Goal: Task Accomplishment & Management: Manage account settings

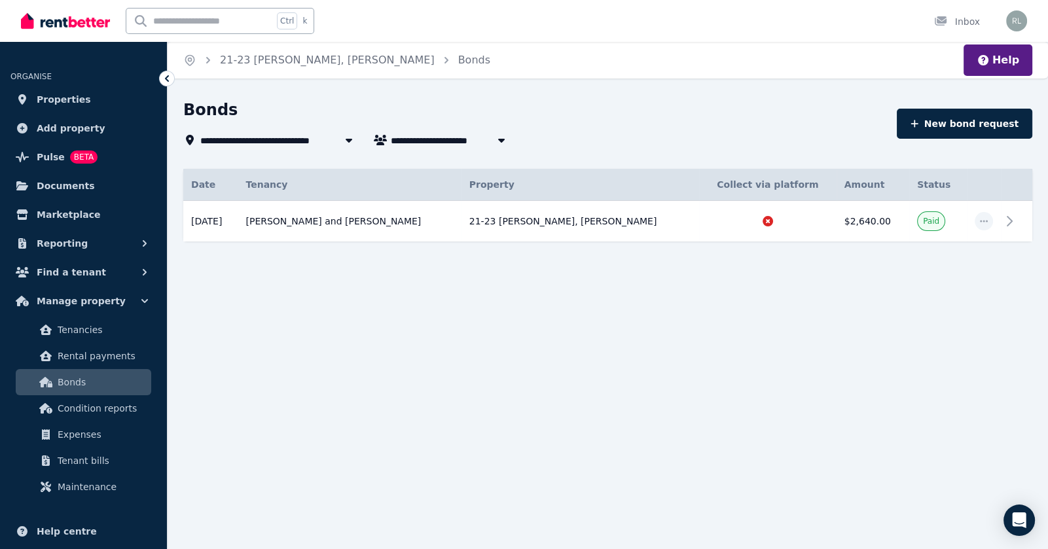
click at [266, 140] on span "21-23 [PERSON_NAME], [PERSON_NAME]" at bounding box center [305, 140] width 211 height 16
type input "**********"
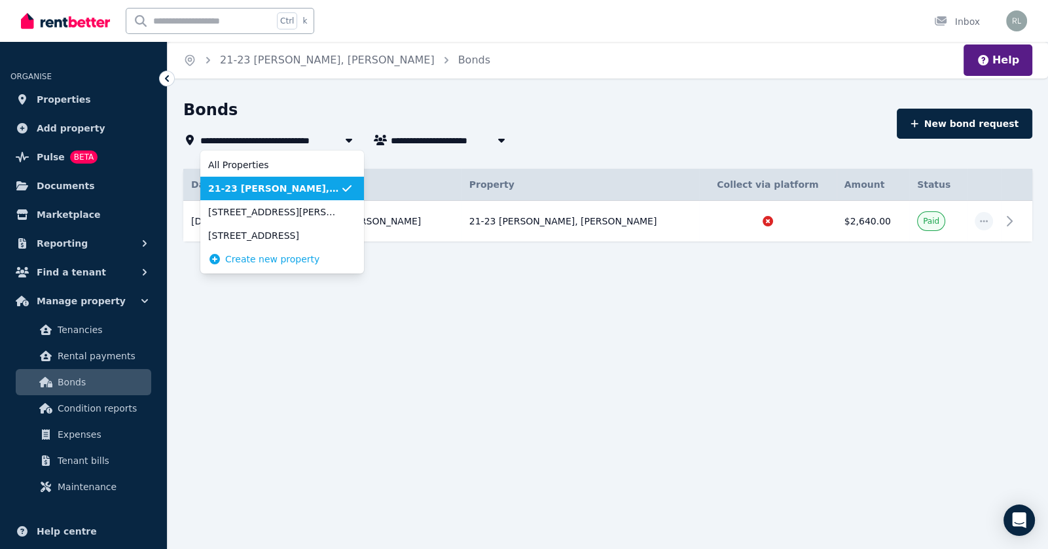
click at [277, 186] on span "21-23 [PERSON_NAME], [PERSON_NAME]" at bounding box center [274, 188] width 132 height 13
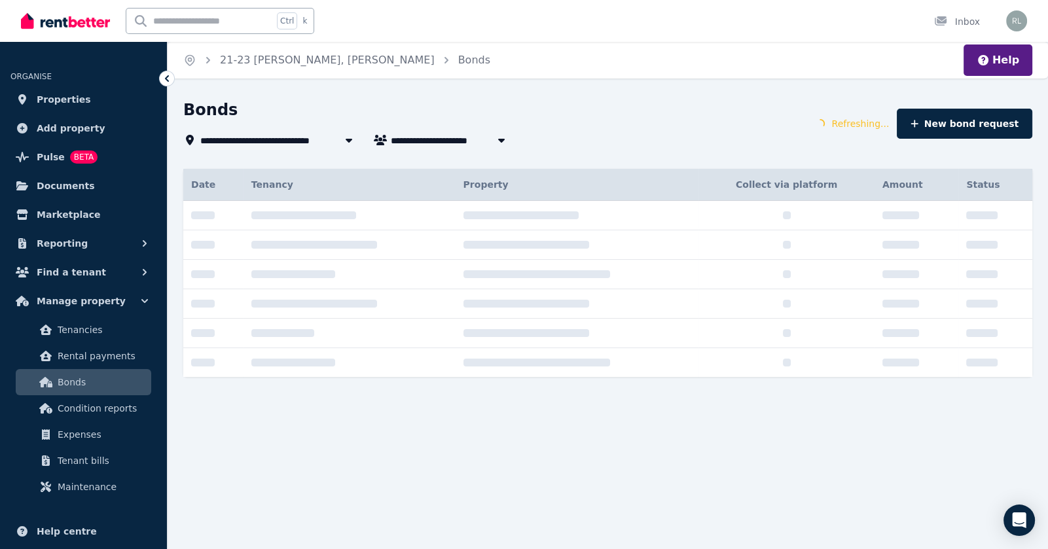
click at [255, 49] on ol "Home [STREET_ADDRESS][PERSON_NAME] Bonds" at bounding box center [337, 60] width 338 height 37
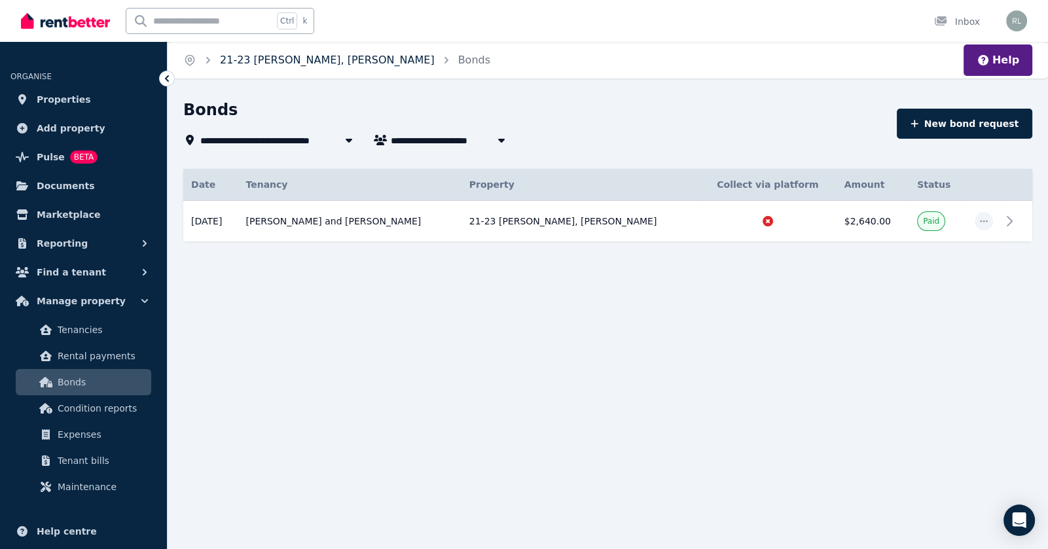
click at [256, 66] on link "21-23 [PERSON_NAME], [PERSON_NAME]" at bounding box center [327, 60] width 215 height 12
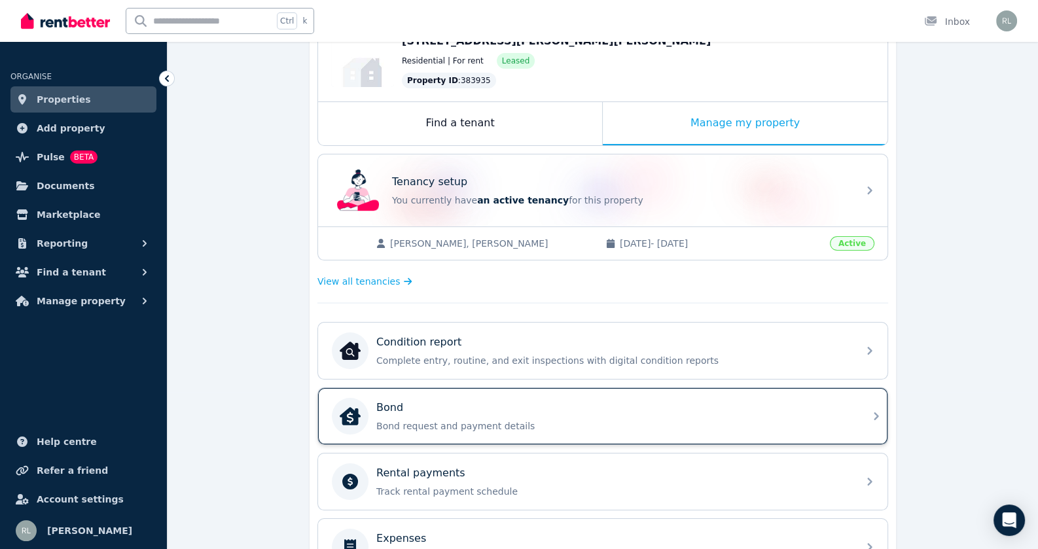
scroll to position [196, 0]
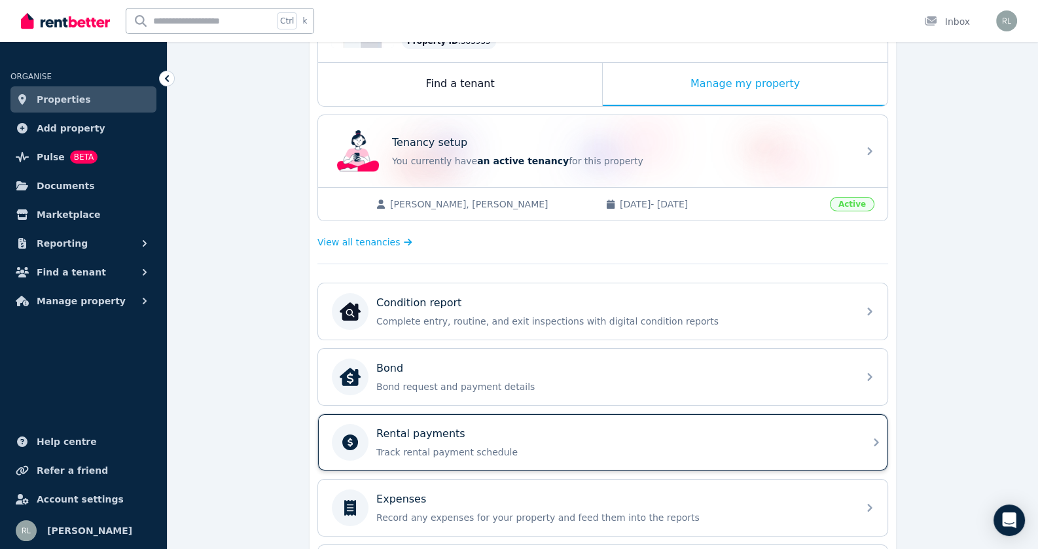
click at [438, 435] on p "Rental payments" at bounding box center [420, 434] width 89 height 16
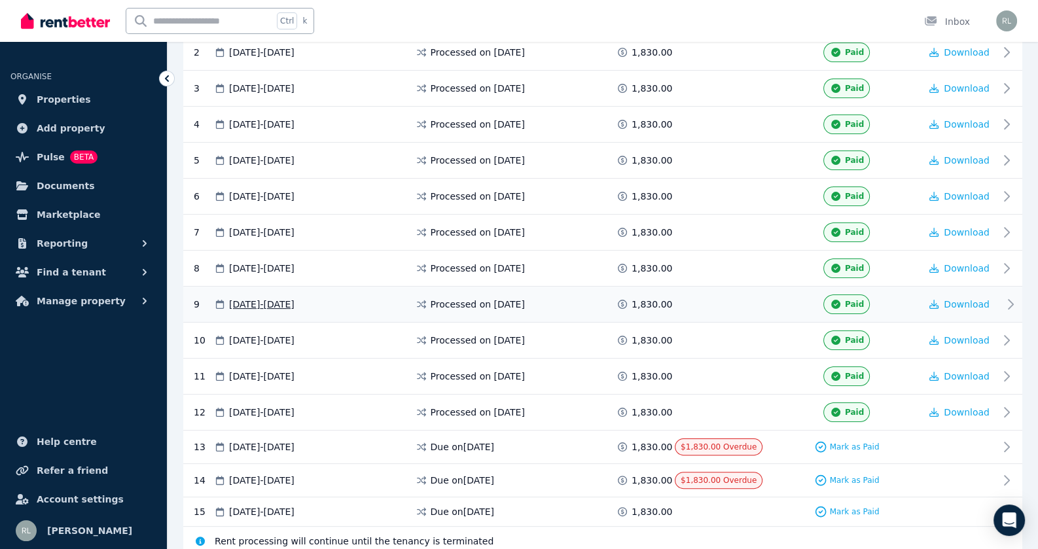
scroll to position [327, 0]
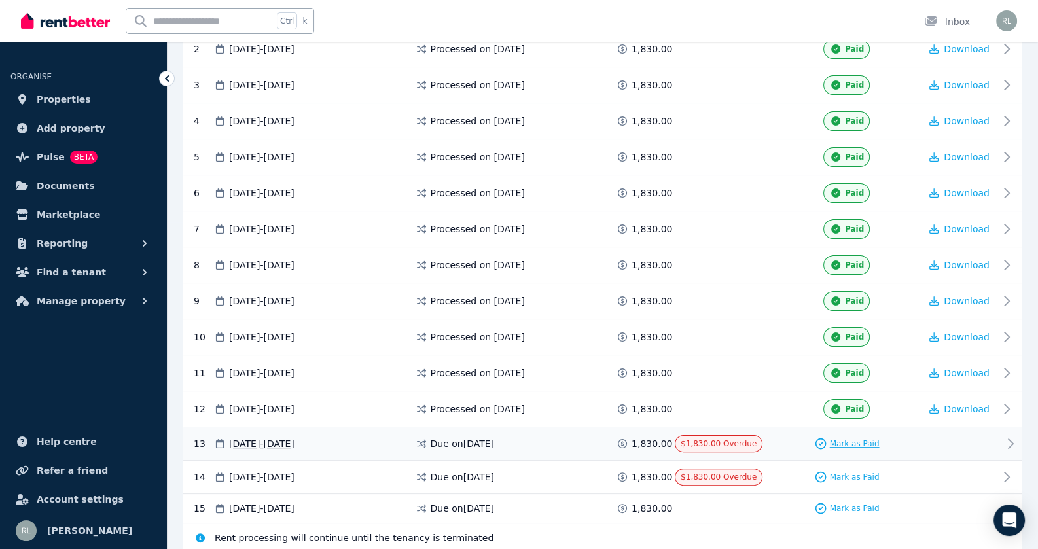
click at [849, 438] on span "Mark as Paid" at bounding box center [855, 443] width 50 height 10
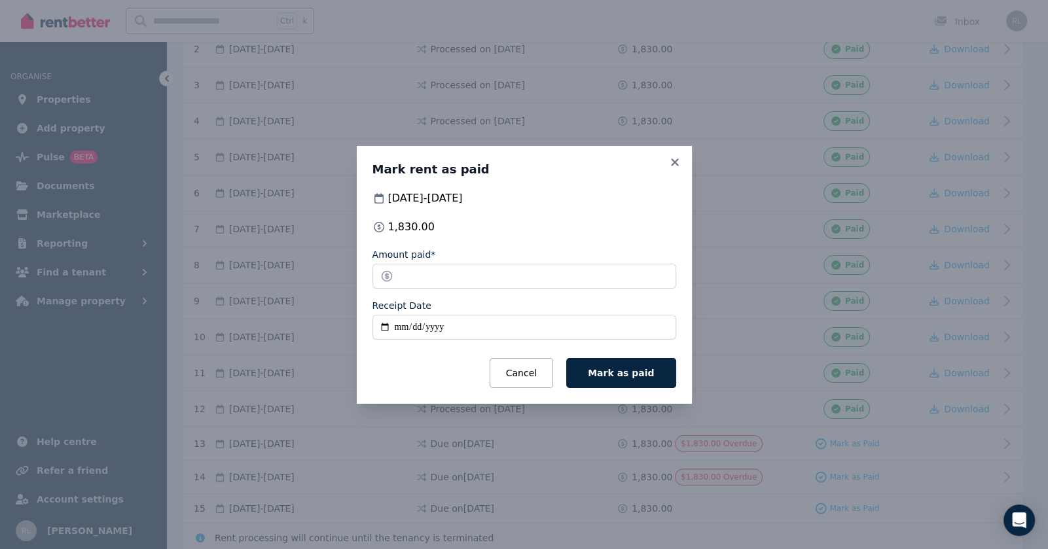
click at [402, 331] on input "Receipt Date" at bounding box center [524, 327] width 304 height 25
type input "**********"
click at [595, 370] on button "Mark as paid" at bounding box center [620, 373] width 109 height 30
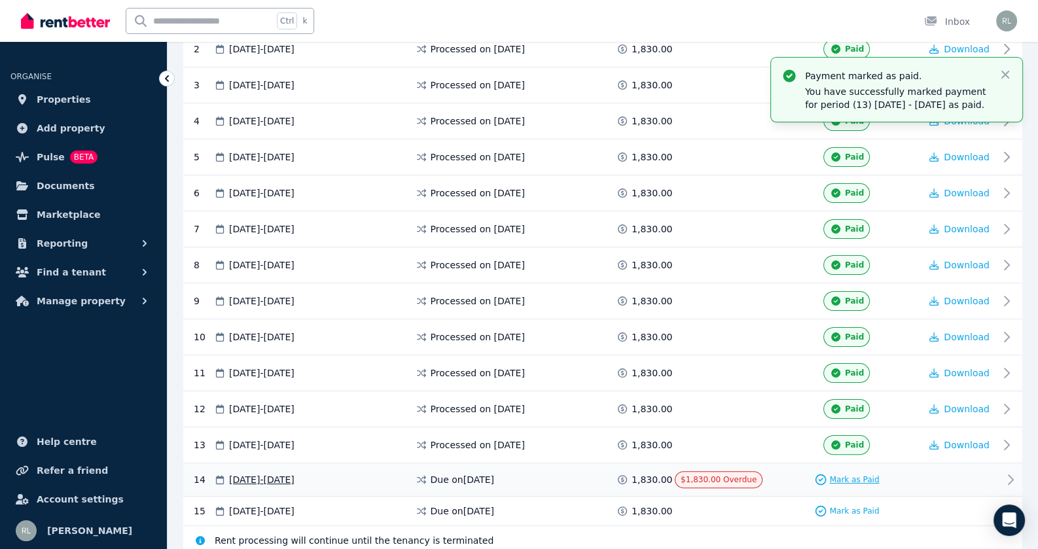
click at [860, 474] on span "Mark as Paid" at bounding box center [855, 479] width 50 height 10
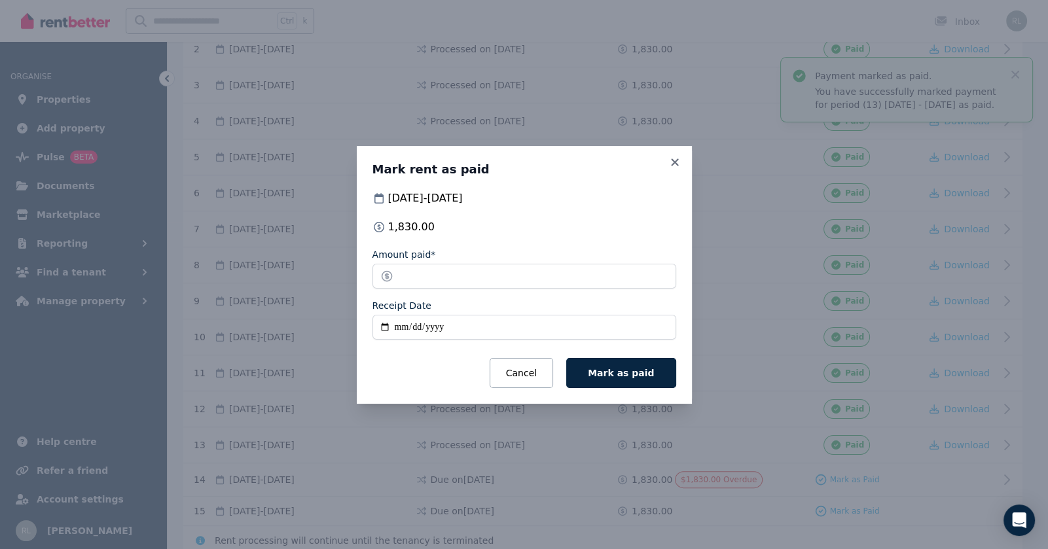
click at [399, 321] on input "Receipt Date" at bounding box center [524, 327] width 304 height 25
type input "**********"
click at [603, 375] on span "Mark as paid" at bounding box center [621, 373] width 66 height 10
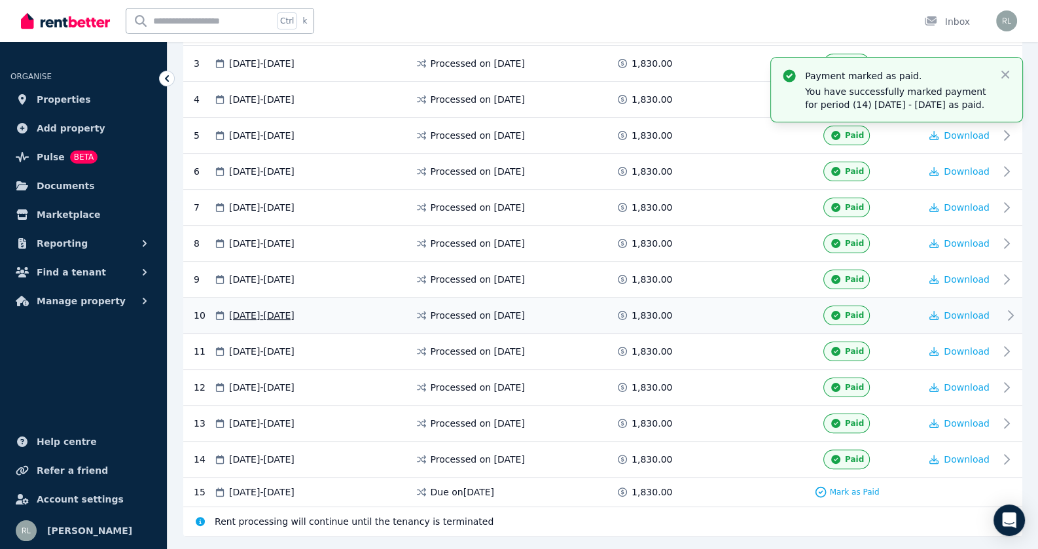
scroll to position [377, 0]
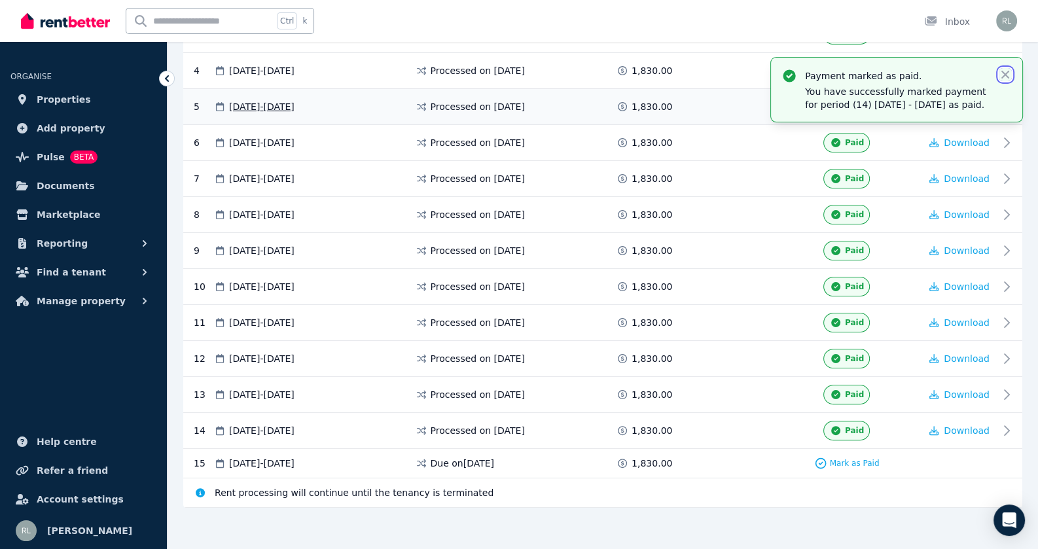
drag, startPoint x: 1005, startPoint y: 73, endPoint x: 979, endPoint y: 88, distance: 29.3
click at [1005, 73] on icon "button" at bounding box center [1005, 74] width 13 height 13
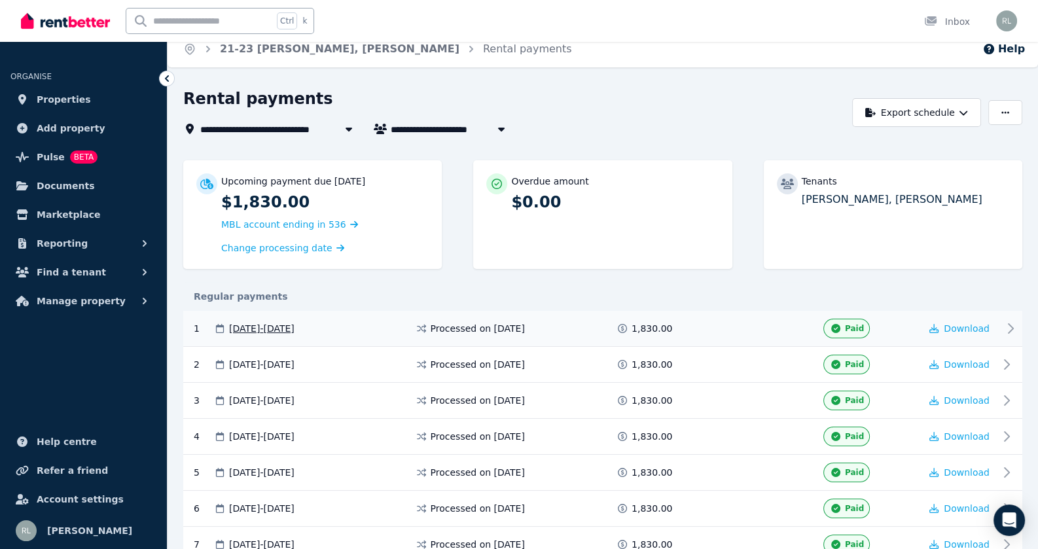
scroll to position [0, 0]
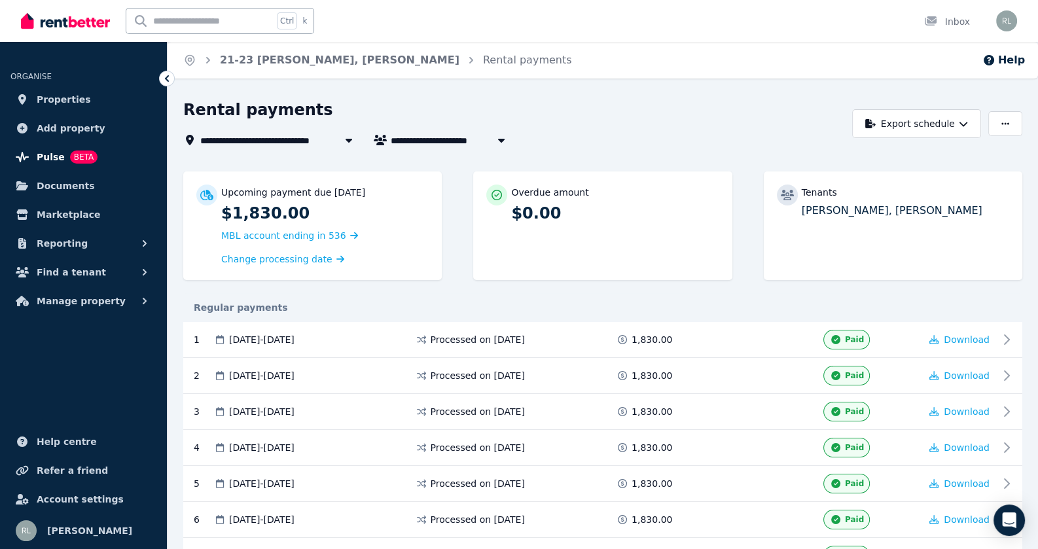
click at [29, 156] on link "Pulse BETA" at bounding box center [83, 157] width 146 height 26
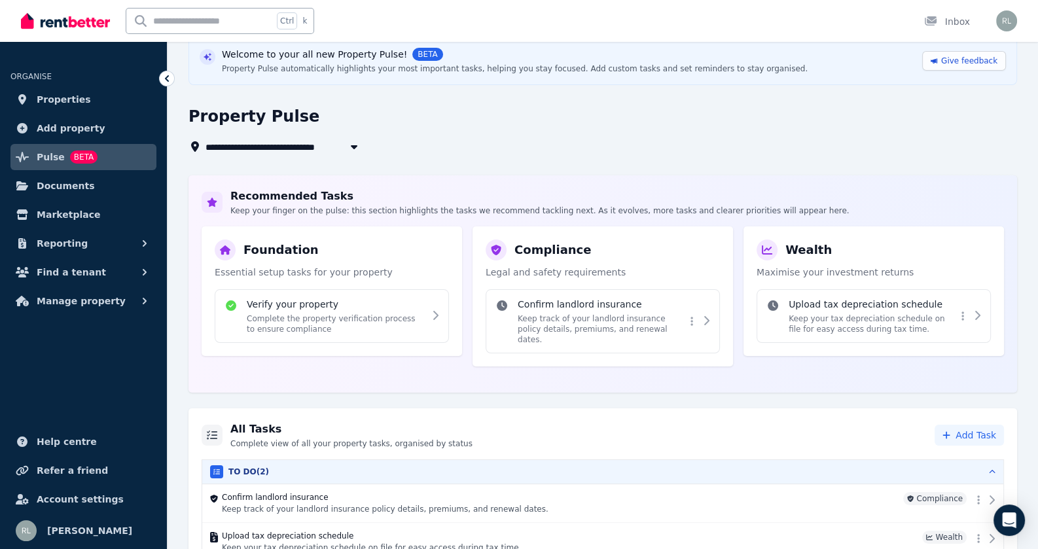
scroll to position [41, 0]
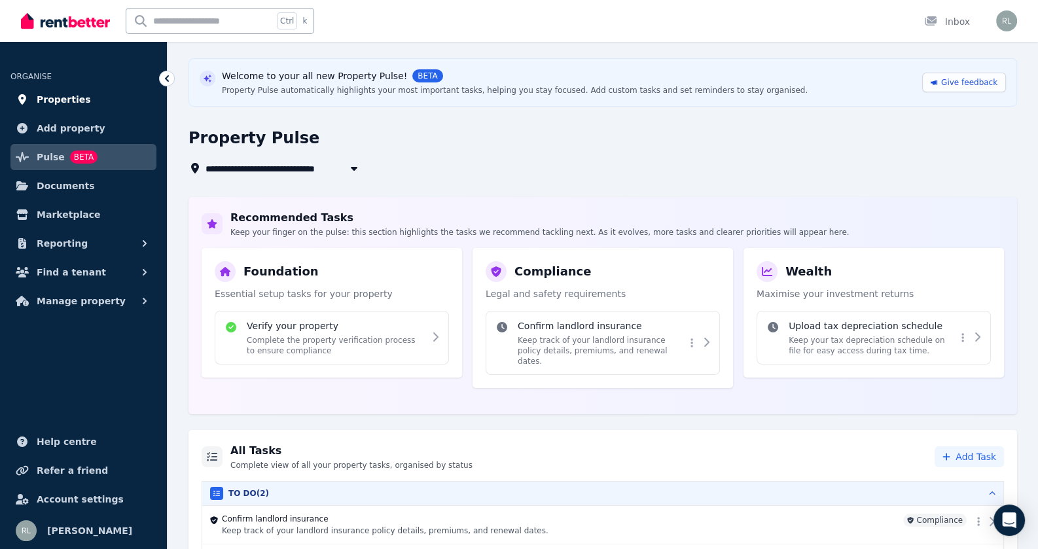
click at [48, 97] on span "Properties" at bounding box center [64, 100] width 54 height 16
